Goal: Navigation & Orientation: Find specific page/section

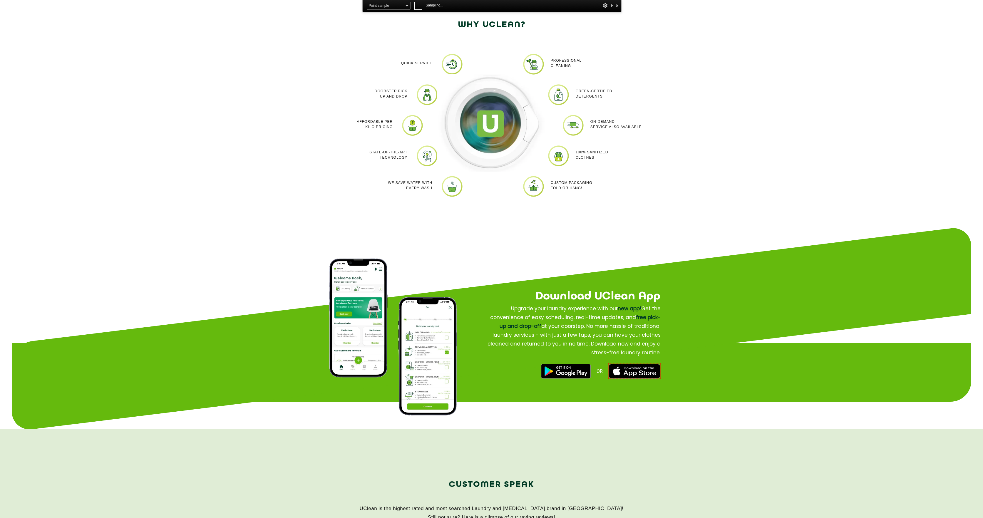
scroll to position [594, 0]
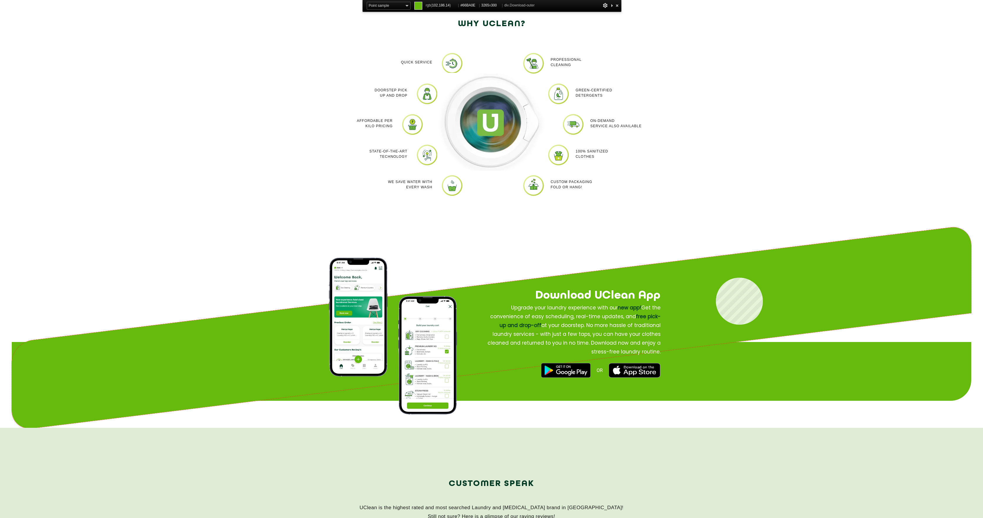
click at [716, 278] on div "Download UClean App Download UClean App Upgrade your laundry experience with ou…" at bounding box center [492, 328] width 960 height 206
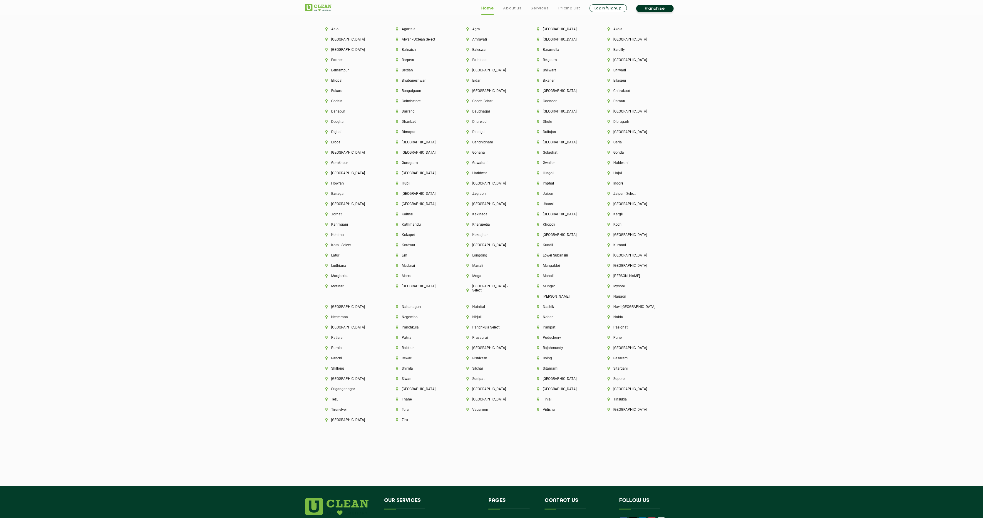
scroll to position [1634, 0]
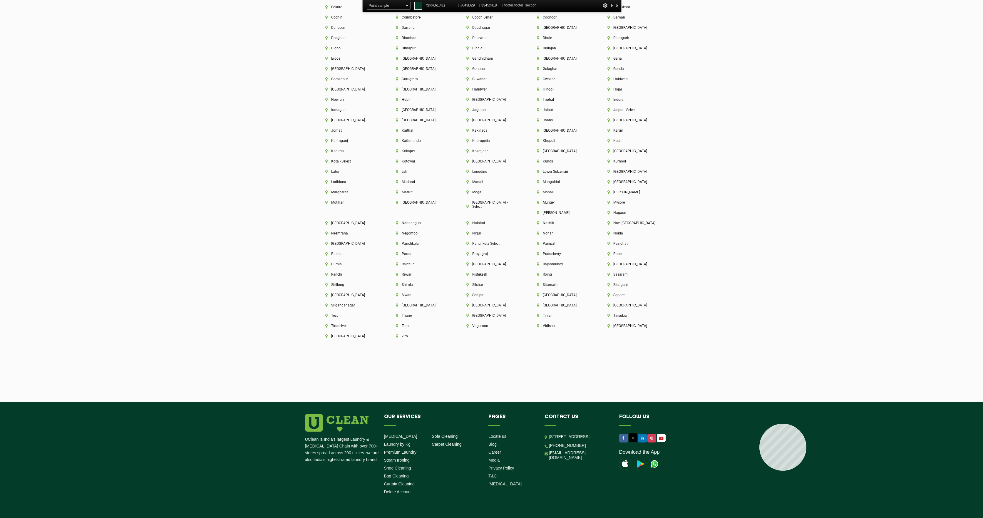
click at [760, 424] on footer "UClean is India's largest Laundry & [MEDICAL_DATA] Chain with over 700+ stores …" at bounding box center [491, 473] width 983 height 141
click at [718, 415] on footer "UClean is India's largest Laundry & [MEDICAL_DATA] Chain with over 700+ stores …" at bounding box center [491, 473] width 983 height 141
click at [734, 426] on footer "UClean is India's largest Laundry & [MEDICAL_DATA] Chain with over 700+ stores …" at bounding box center [491, 473] width 983 height 141
drag, startPoint x: 716, startPoint y: 410, endPoint x: 739, endPoint y: 425, distance: 26.6
click at [739, 425] on footer "UClean is India's largest Laundry & [MEDICAL_DATA] Chain with over 700+ stores …" at bounding box center [491, 473] width 983 height 141
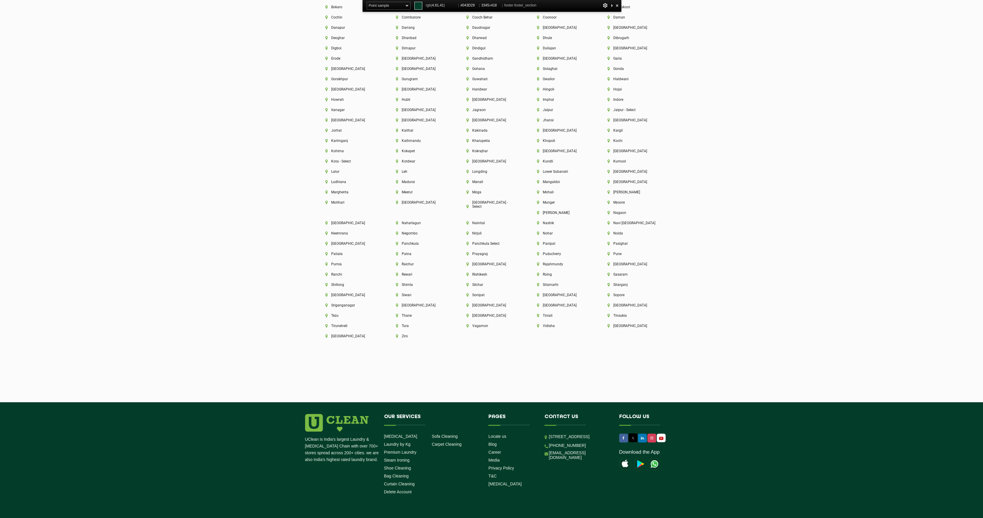
click at [469, 7] on span "#043D29" at bounding box center [469, 5] width 17 height 7
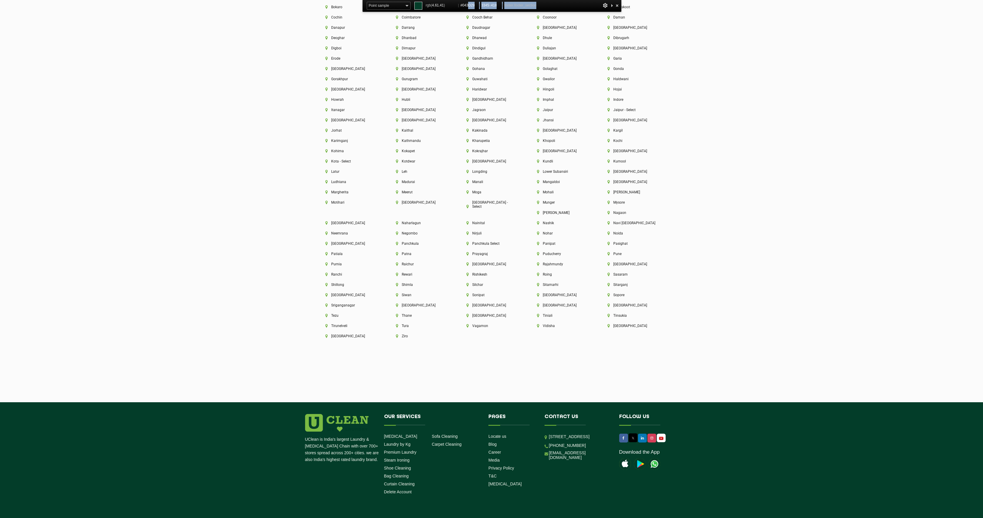
click at [469, 6] on span "#043D29" at bounding box center [469, 5] width 17 height 7
click at [461, 6] on span "#043D29" at bounding box center [469, 5] width 17 height 7
drag, startPoint x: 460, startPoint y: 6, endPoint x: 475, endPoint y: 7, distance: 14.1
click at [475, 7] on span "#043D29" at bounding box center [469, 5] width 17 height 7
copy span "#043D29"
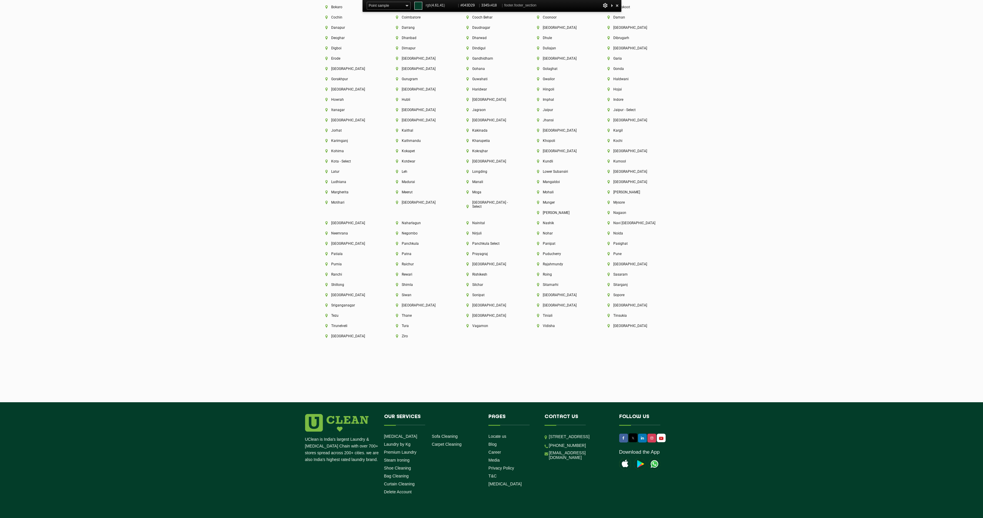
drag, startPoint x: 136, startPoint y: 103, endPoint x: 89, endPoint y: 21, distance: 95.0
click at [136, 103] on section "Cities We Deliver to [GEOGRAPHIC_DATA] [GEOGRAPHIC_DATA] [GEOGRAPHIC_DATA] [GEO…" at bounding box center [491, 131] width 983 height 544
